Goal: Task Accomplishment & Management: Complete application form

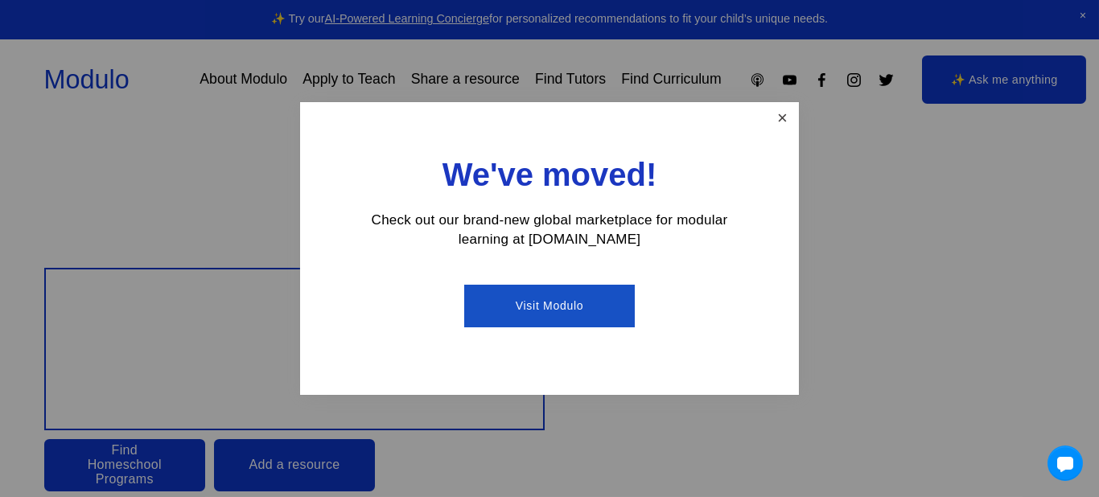
click at [787, 123] on link "Close" at bounding box center [782, 119] width 28 height 28
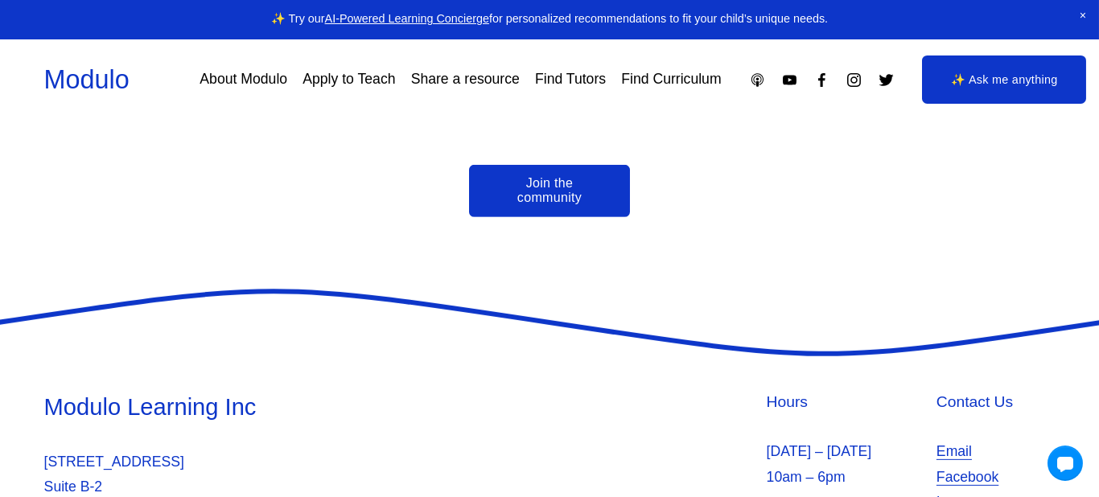
scroll to position [3719, 0]
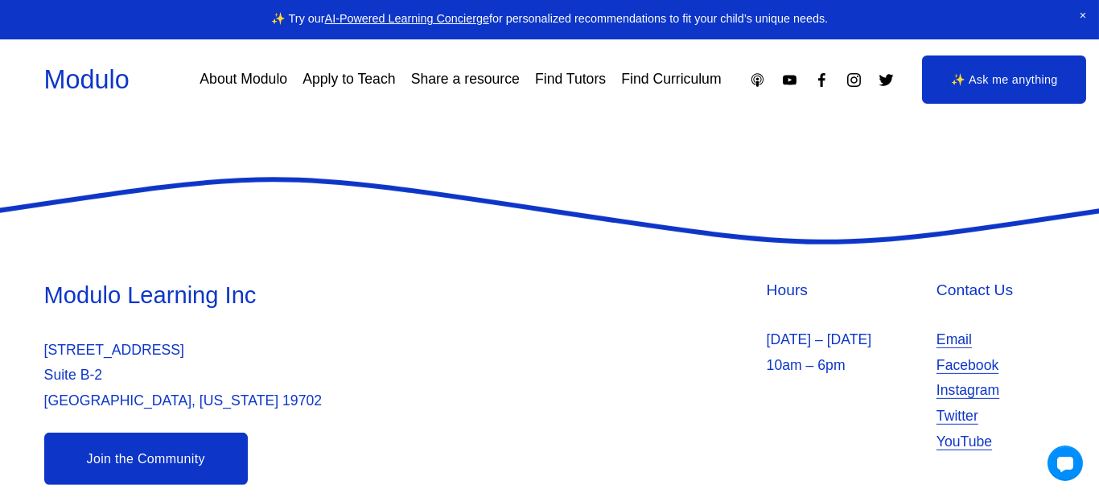
click at [565, 80] on link "Find Tutors" at bounding box center [570, 80] width 71 height 28
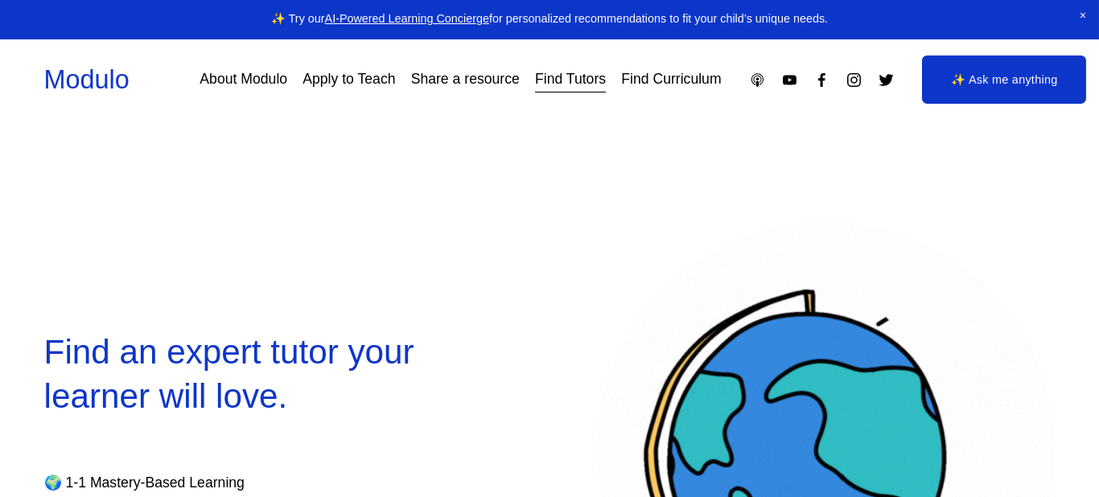
select select "**"
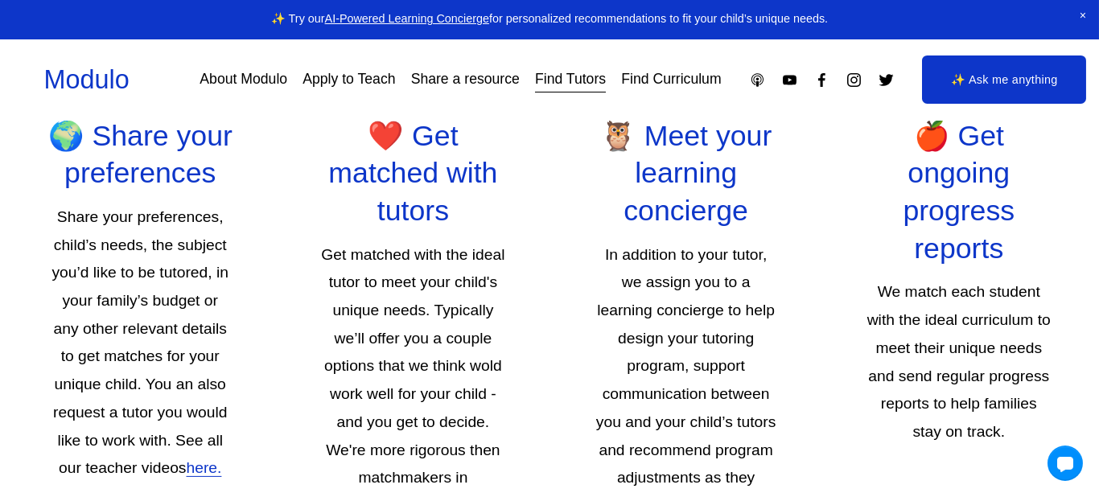
scroll to position [2332, 0]
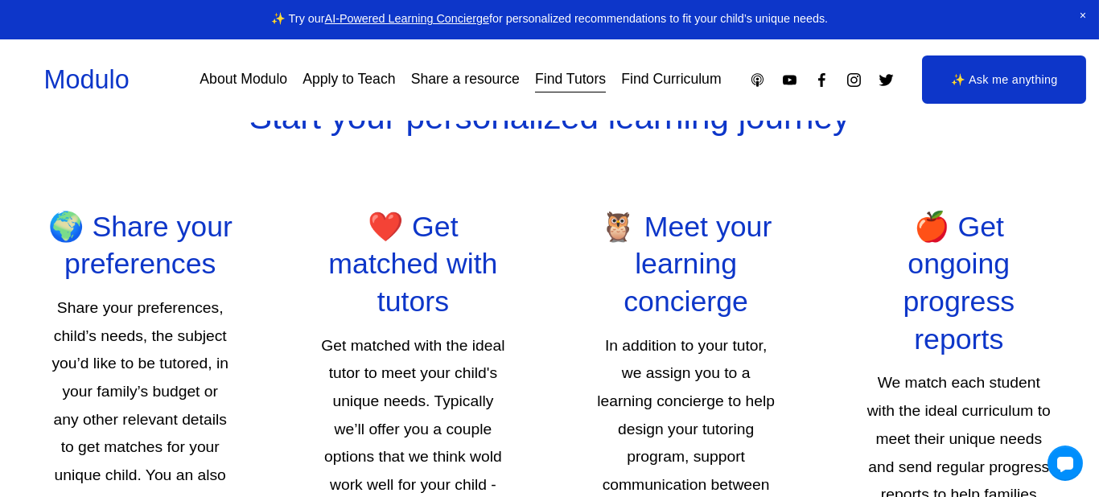
click at [364, 76] on link "Apply to Teach" at bounding box center [348, 80] width 93 height 28
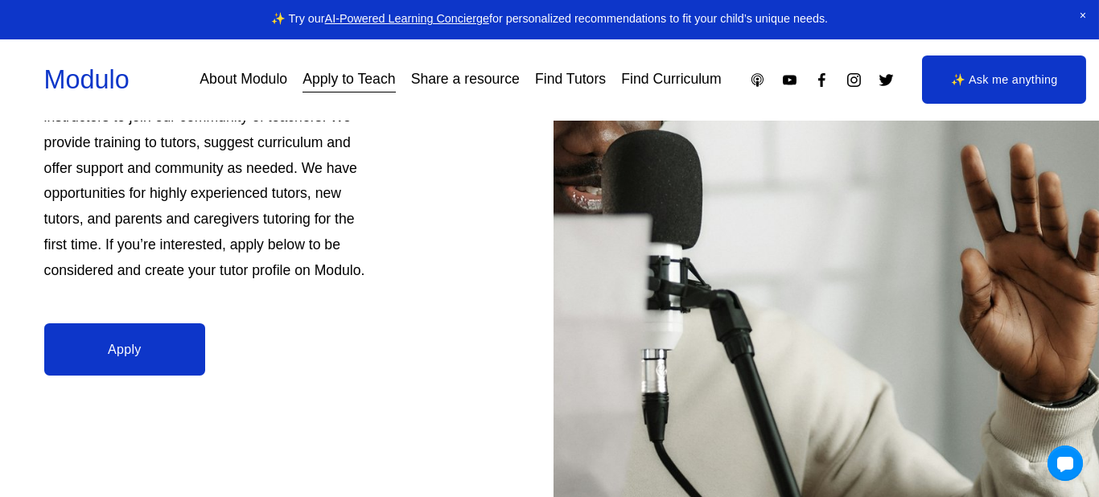
scroll to position [253, 0]
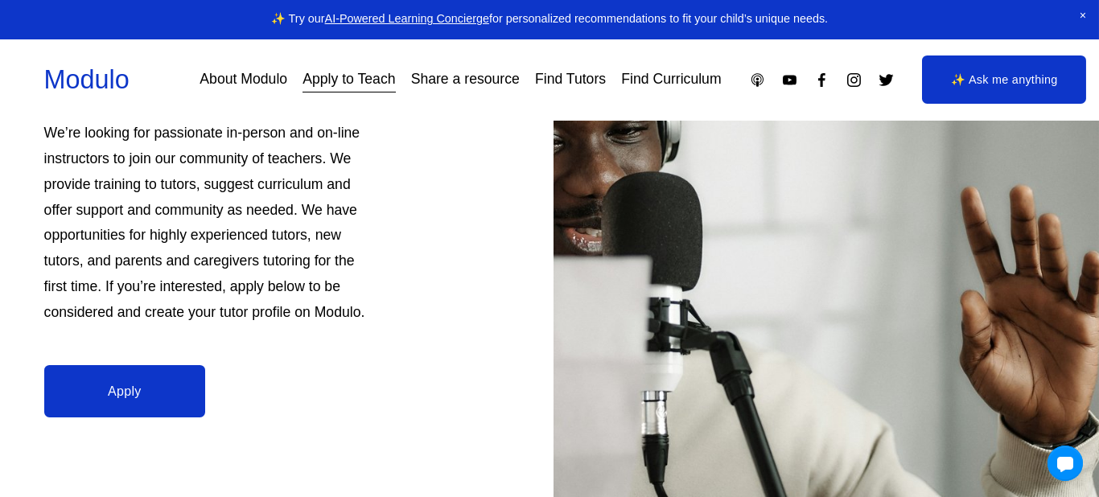
click at [158, 377] on link "Apply" at bounding box center [124, 391] width 161 height 52
